Goal: Navigation & Orientation: Go to known website

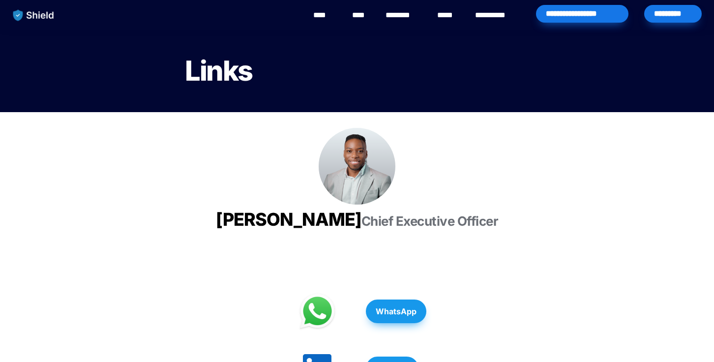
click at [48, 12] on img "main navigation" at bounding box center [33, 15] width 51 height 21
